Goal: Transaction & Acquisition: Purchase product/service

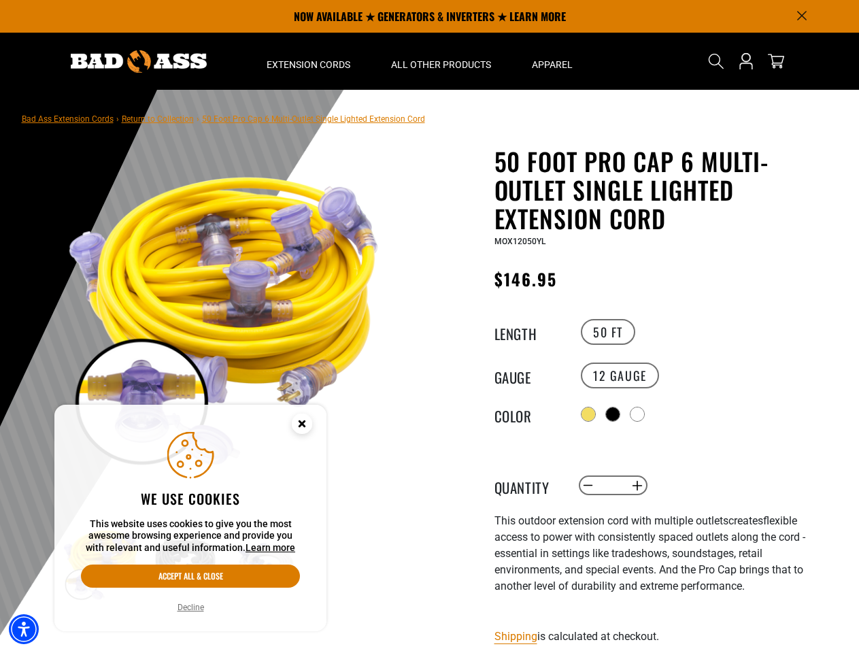
click at [430, 326] on div "50 Foot Pro Cap 6 Multi-Outlet Single Lighted Extension Cord 50 Foot Pro Cap 6 …" at bounding box center [634, 533] width 408 height 773
click at [24, 629] on img "Accessibility Menu" at bounding box center [24, 629] width 30 height 30
